Goal: Transaction & Acquisition: Book appointment/travel/reservation

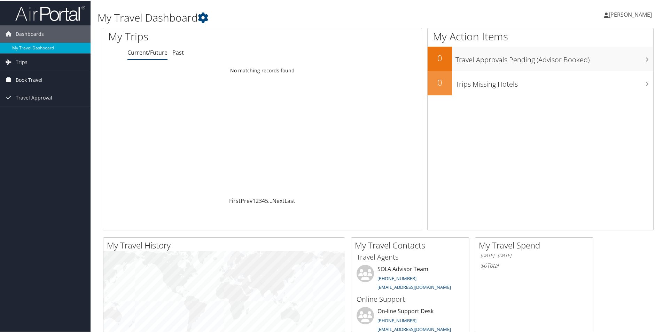
click at [20, 79] on span "Book Travel" at bounding box center [29, 79] width 27 height 17
click at [25, 102] on link "Book/Manage Online Trips" at bounding box center [45, 104] width 91 height 10
click at [34, 80] on span "Book Travel" at bounding box center [29, 79] width 27 height 17
click at [59, 103] on link "Book/Manage Online Trips" at bounding box center [45, 104] width 91 height 10
